Goal: Task Accomplishment & Management: Manage account settings

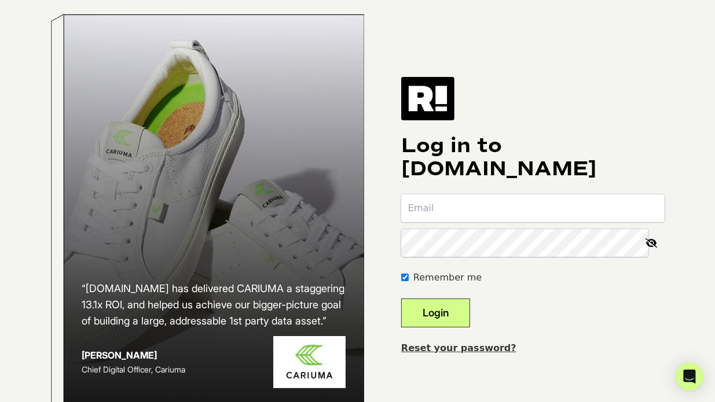
type input "[EMAIL_ADDRESS][DOMAIN_NAME]"
click at [441, 325] on button "Login" at bounding box center [435, 313] width 69 height 29
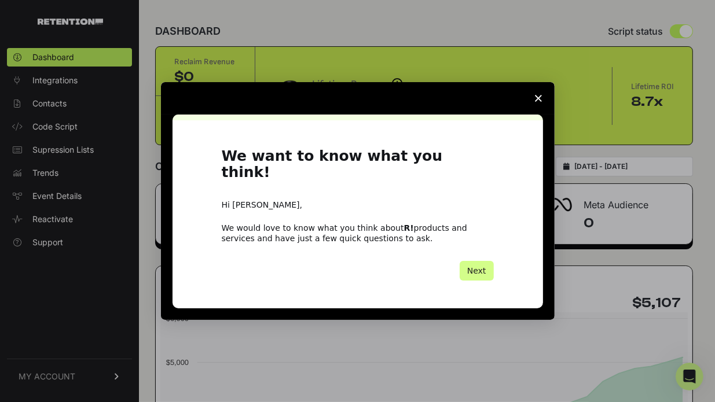
click at [537, 102] on polygon "Close survey" at bounding box center [538, 98] width 7 height 7
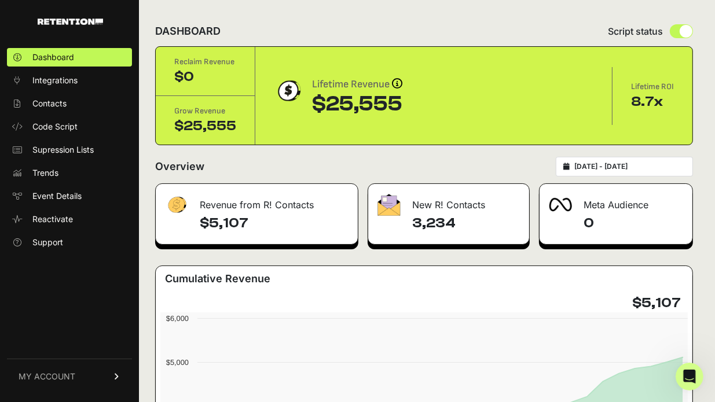
click at [490, 159] on div "Overview [DATE] - [DATE]" at bounding box center [424, 167] width 538 height 20
